Goal: Task Accomplishment & Management: Complete application form

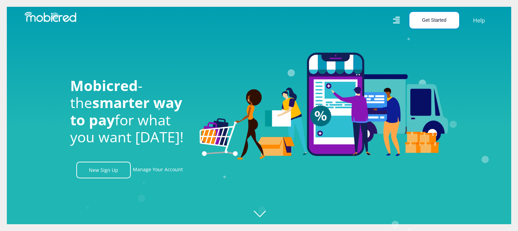
click at [437, 17] on button "Get Started" at bounding box center [434, 20] width 50 height 17
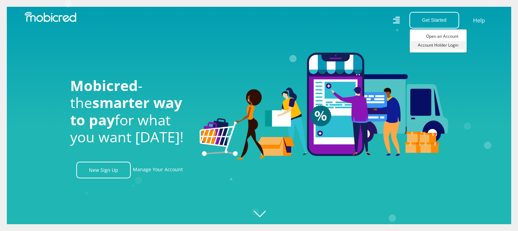
click at [436, 45] on link "Account Holder Login" at bounding box center [437, 45] width 57 height 9
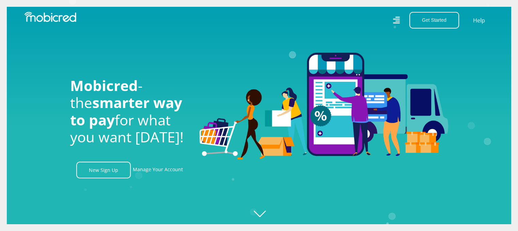
scroll to position [0, 482]
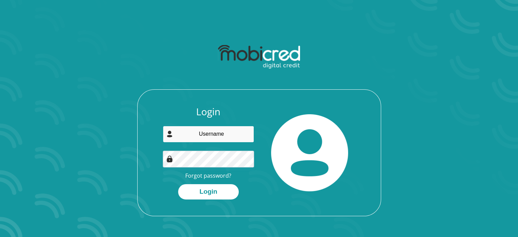
click at [214, 131] on input "email" at bounding box center [208, 134] width 91 height 17
type input "[EMAIL_ADDRESS][DOMAIN_NAME]"
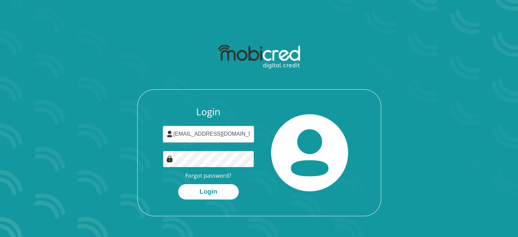
click at [178, 184] on button "Login" at bounding box center [208, 191] width 61 height 15
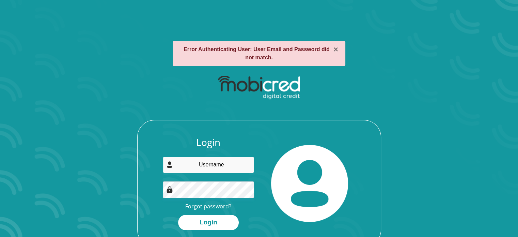
click at [215, 165] on input "email" at bounding box center [208, 164] width 91 height 17
type input "[EMAIL_ADDRESS][DOMAIN_NAME]"
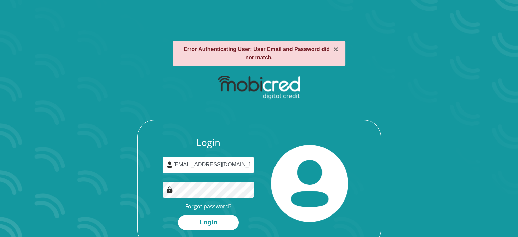
click at [178, 214] on button "Login" at bounding box center [208, 221] width 61 height 15
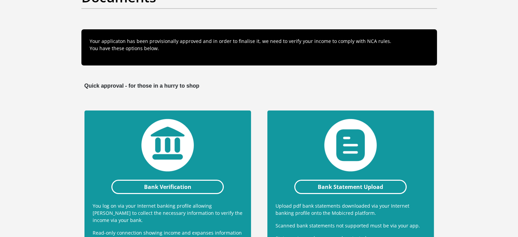
scroll to position [170, 0]
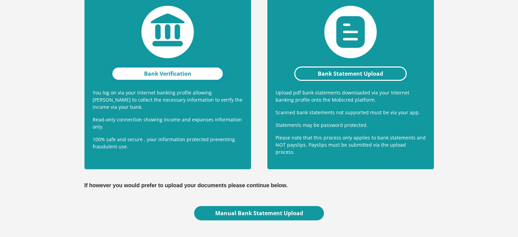
click at [174, 72] on link "Bank Verification" at bounding box center [167, 73] width 113 height 14
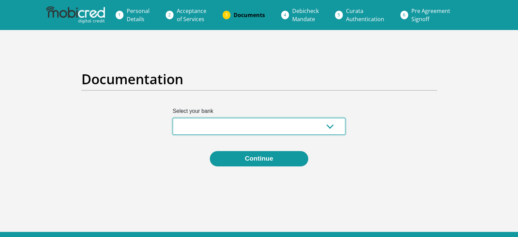
click at [332, 124] on select "Absa Capitec Bank Discovery Bank First National Bank Nedbank Standard Bank Tyme…" at bounding box center [259, 126] width 173 height 17
click at [173, 118] on select "Absa Capitec Bank Discovery Bank First National Bank Nedbank Standard Bank Tyme…" at bounding box center [259, 126] width 173 height 17
click at [329, 125] on select "Absa Capitec Bank Discovery Bank First National Bank Nedbank Standard Bank Tyme…" at bounding box center [259, 126] width 173 height 17
select select "{"id":"10","title":"Discovery Bank","institution":"Discovery Bank","alias":"dis…"
click at [173, 118] on select "Absa Capitec Bank Discovery Bank First National Bank Nedbank Standard Bank Tyme…" at bounding box center [259, 126] width 173 height 17
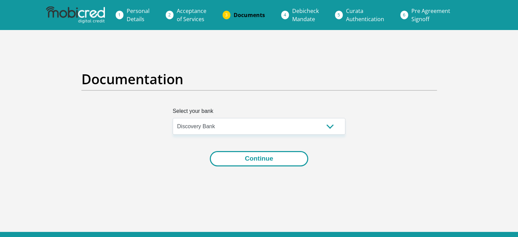
click at [254, 157] on button "Continue" at bounding box center [259, 158] width 98 height 15
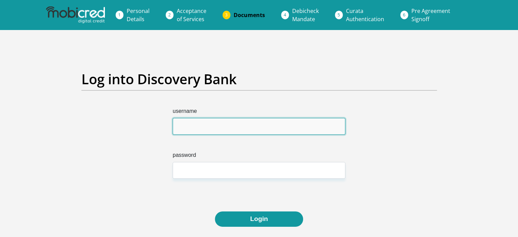
click at [222, 127] on input "username" at bounding box center [259, 126] width 173 height 17
type input "monricoarries"
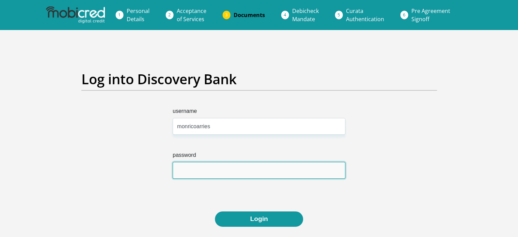
click at [223, 175] on input "password" at bounding box center [259, 170] width 173 height 17
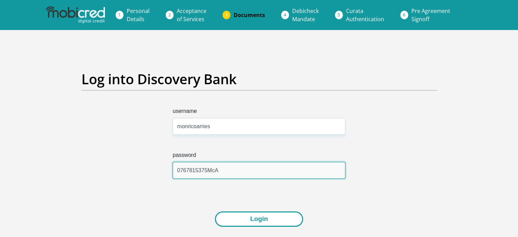
type input "0767815375McA"
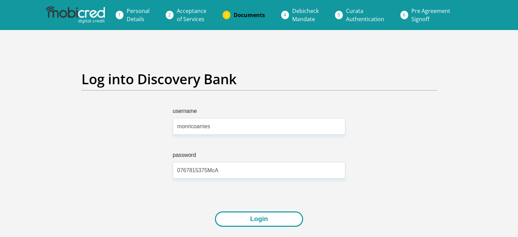
click at [260, 222] on button "Login" at bounding box center [259, 218] width 88 height 15
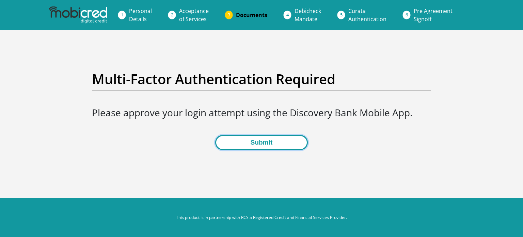
click at [267, 141] on button "Submit" at bounding box center [261, 142] width 92 height 15
